Goal: Check status: Check status

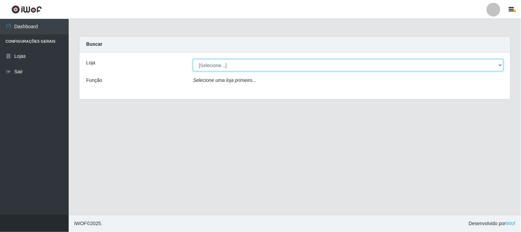
click at [229, 65] on select "[Selecione...] Rede Compras Supermercados - LOJA 1" at bounding box center [348, 65] width 311 height 12
select select "158"
click at [193, 59] on select "[Selecione...] Rede Compras Supermercados - LOJA 1" at bounding box center [348, 65] width 311 height 12
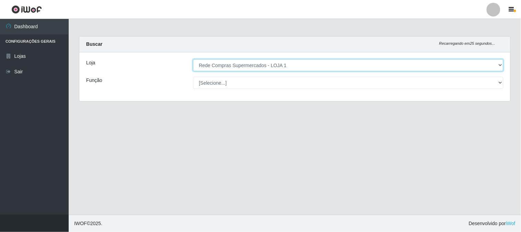
click at [267, 66] on select "[Selecione...] Rede Compras Supermercados - LOJA 1" at bounding box center [348, 65] width 311 height 12
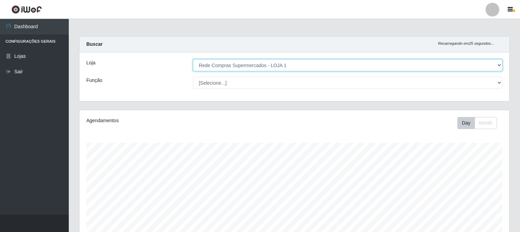
scroll to position [142, 429]
click at [193, 59] on select "[Selecione...] Rede Compras Supermercados - LOJA 1" at bounding box center [347, 65] width 309 height 12
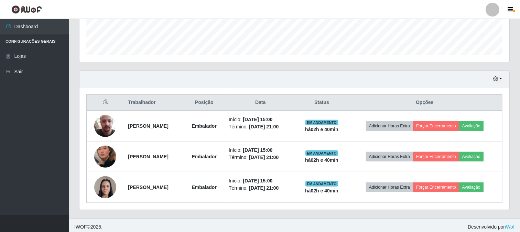
scroll to position [194, 0]
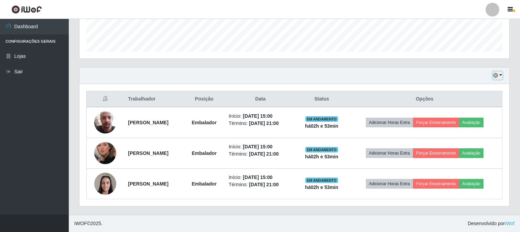
click at [496, 74] on icon "button" at bounding box center [495, 75] width 5 height 5
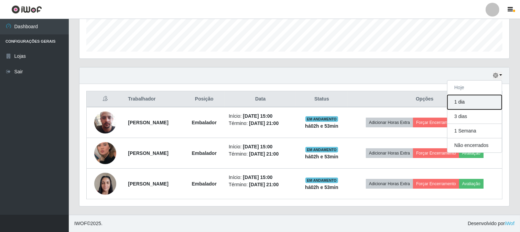
click at [459, 104] on button "1 dia" at bounding box center [474, 102] width 54 height 14
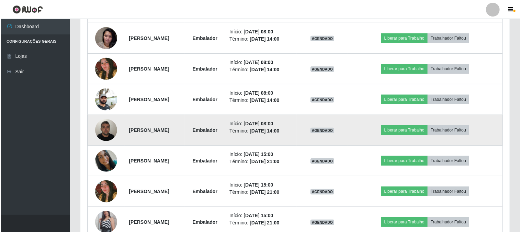
scroll to position [439, 0]
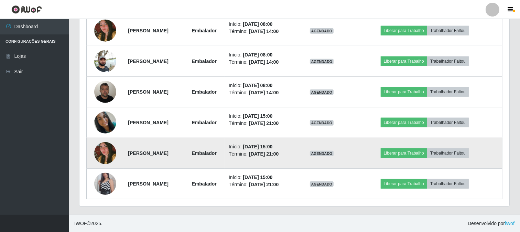
click at [102, 147] on img at bounding box center [105, 152] width 22 height 33
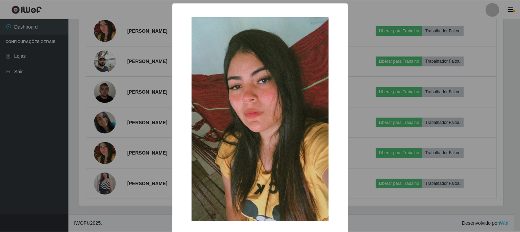
scroll to position [33, 0]
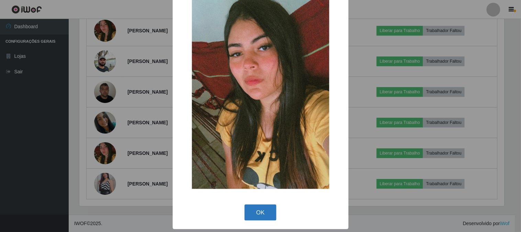
click at [258, 214] on button "OK" at bounding box center [261, 212] width 32 height 16
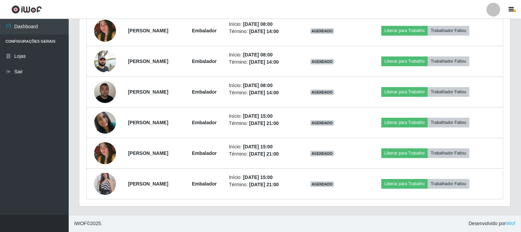
scroll to position [142, 429]
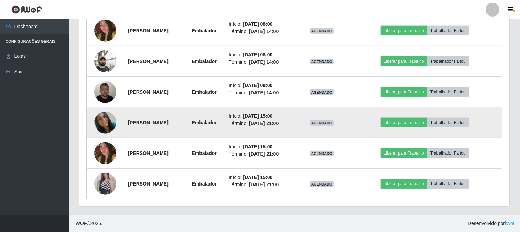
click at [109, 115] on img at bounding box center [105, 122] width 22 height 22
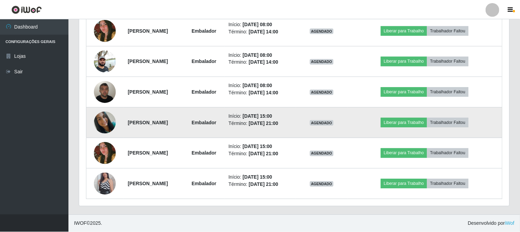
scroll to position [142, 425]
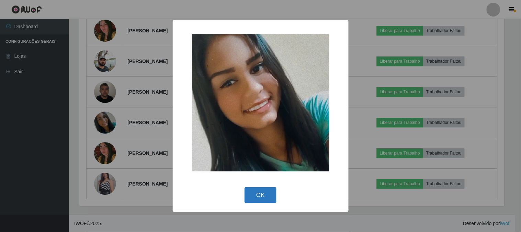
click at [269, 195] on button "OK" at bounding box center [261, 195] width 32 height 16
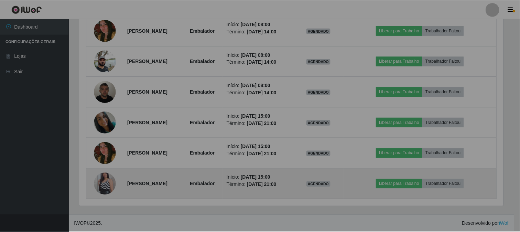
scroll to position [142, 429]
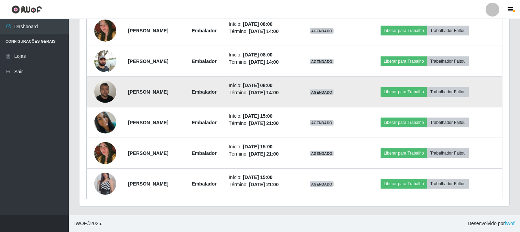
click at [103, 87] on img at bounding box center [105, 91] width 22 height 29
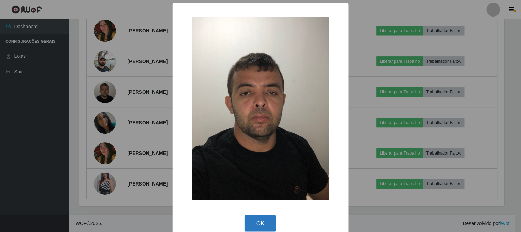
click at [267, 220] on button "OK" at bounding box center [261, 223] width 32 height 16
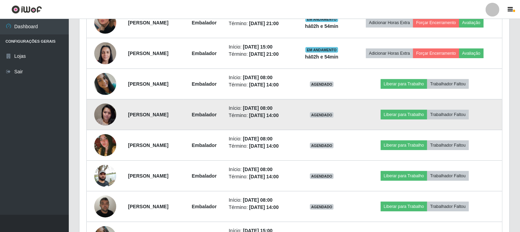
scroll to position [286, 0]
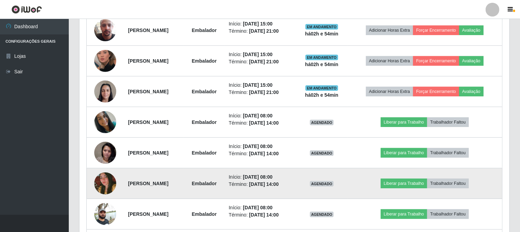
click at [108, 187] on img at bounding box center [105, 183] width 22 height 33
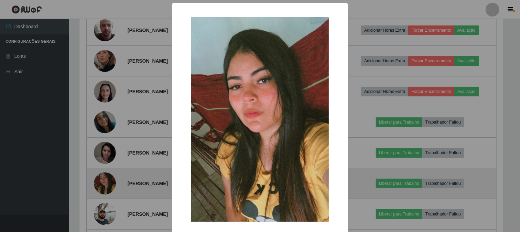
scroll to position [142, 425]
click at [108, 187] on div "× OK Cancel" at bounding box center [260, 116] width 521 height 232
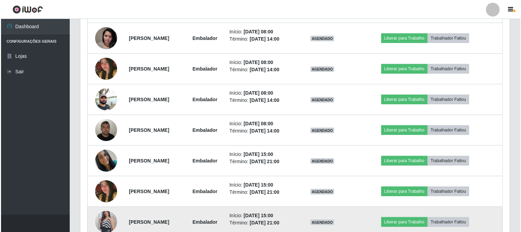
scroll to position [439, 0]
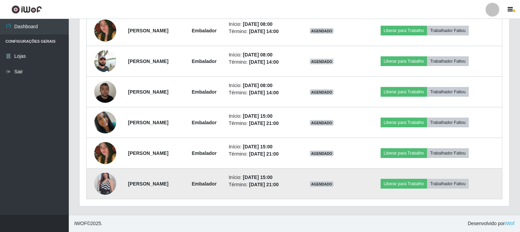
click at [105, 182] on img at bounding box center [105, 183] width 22 height 39
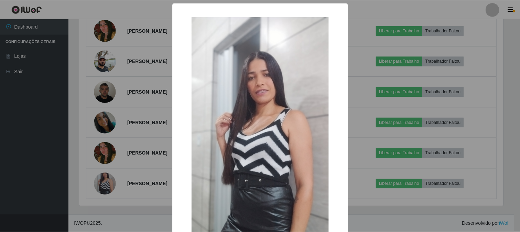
scroll to position [72, 0]
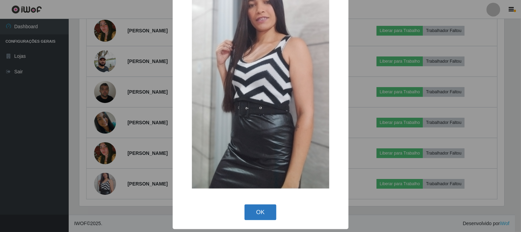
click at [267, 213] on button "OK" at bounding box center [261, 212] width 32 height 16
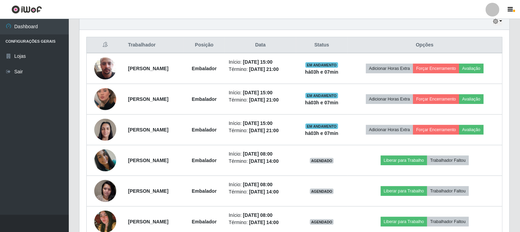
scroll to position [210, 0]
